Goal: Task Accomplishment & Management: Manage account settings

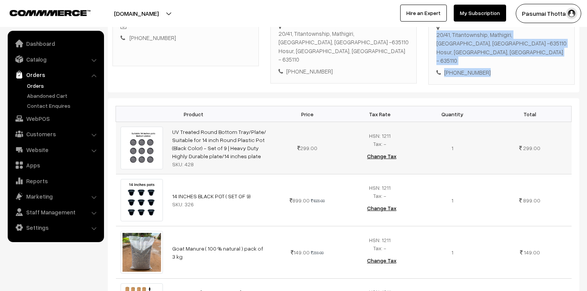
scroll to position [216, 0]
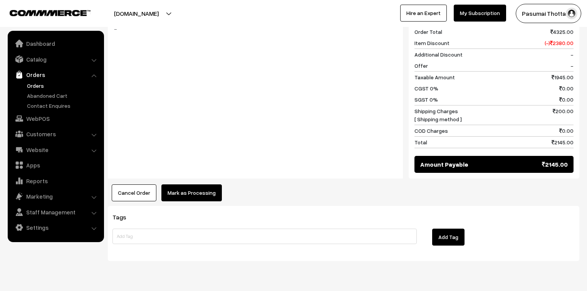
click at [171, 184] on button "Mark as Processing" at bounding box center [191, 192] width 60 height 17
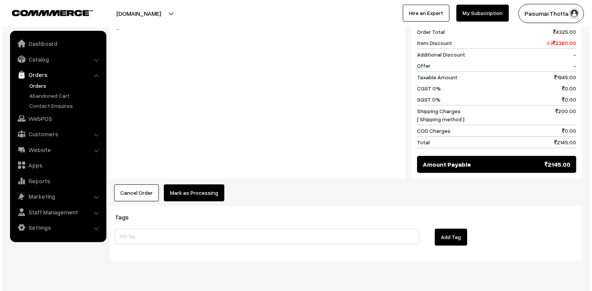
scroll to position [556, 0]
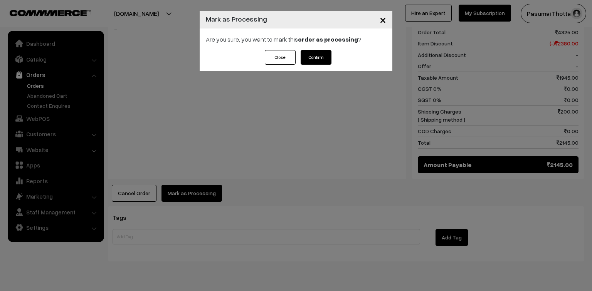
click at [323, 60] on button "Confirm" at bounding box center [315, 57] width 31 height 15
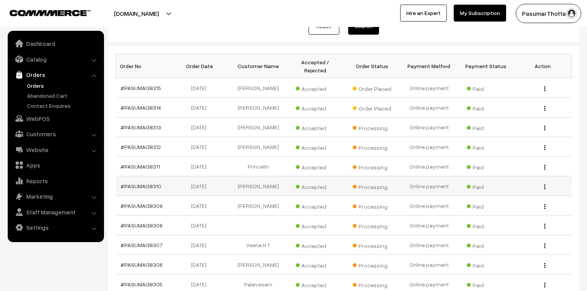
scroll to position [92, 0]
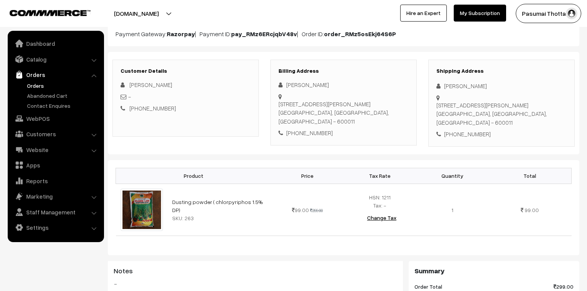
scroll to position [31, 0]
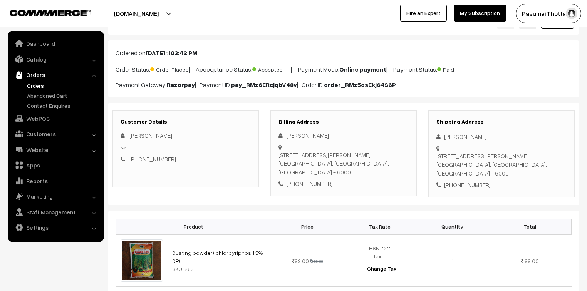
click at [300, 75] on div "Ordered on Sep 28, 2025 at 03:42 PM Order Status: Order Placed | Accceptance St…" at bounding box center [343, 68] width 471 height 57
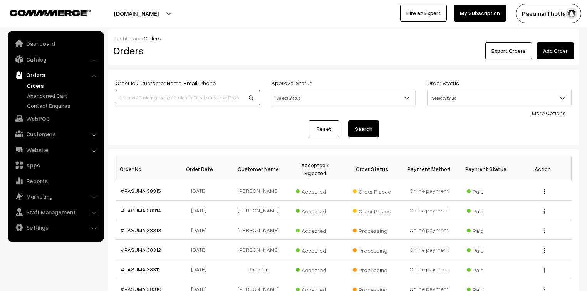
click at [179, 93] on input at bounding box center [188, 97] width 144 height 15
type input "38220"
click at [348, 121] on button "Search" at bounding box center [363, 129] width 31 height 17
drag, startPoint x: 134, startPoint y: 96, endPoint x: 109, endPoint y: 98, distance: 25.1
click at [109, 98] on div "Order Id / Customer Name, Email, Phone 38220 Approval Status Select Status Awai…" at bounding box center [343, 107] width 471 height 75
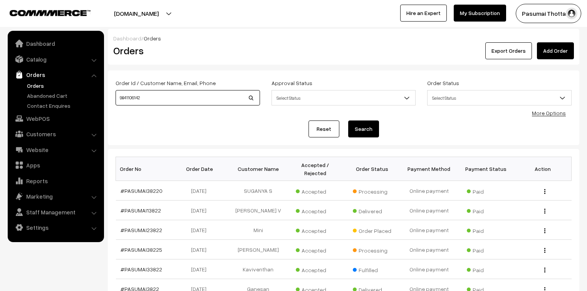
type input "9841106142"
click at [348, 121] on button "Search" at bounding box center [363, 129] width 31 height 17
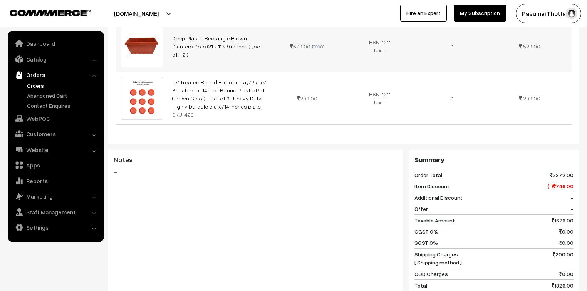
scroll to position [401, 0]
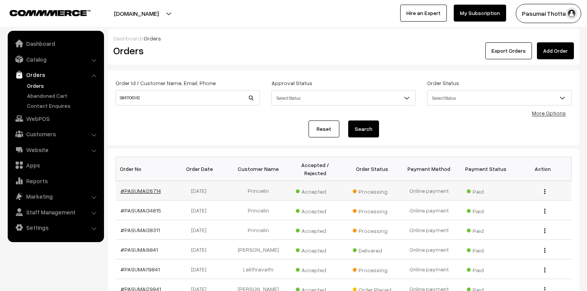
drag, startPoint x: 0, startPoint y: 0, endPoint x: 143, endPoint y: 180, distance: 230.3
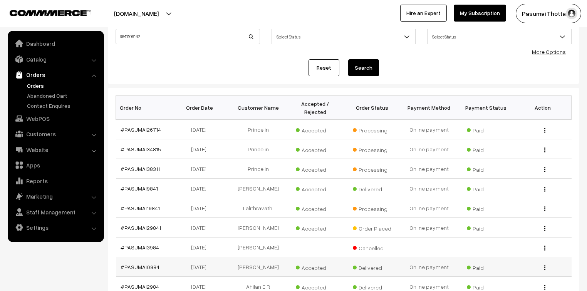
scroll to position [62, 0]
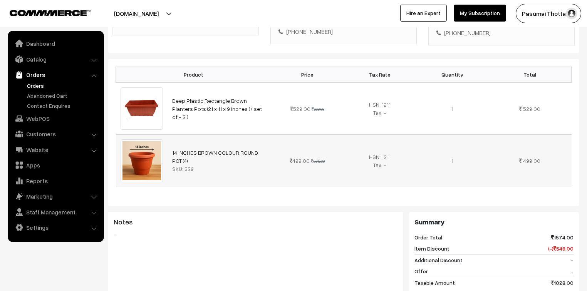
scroll to position [216, 0]
